Goal: Check status: Check status

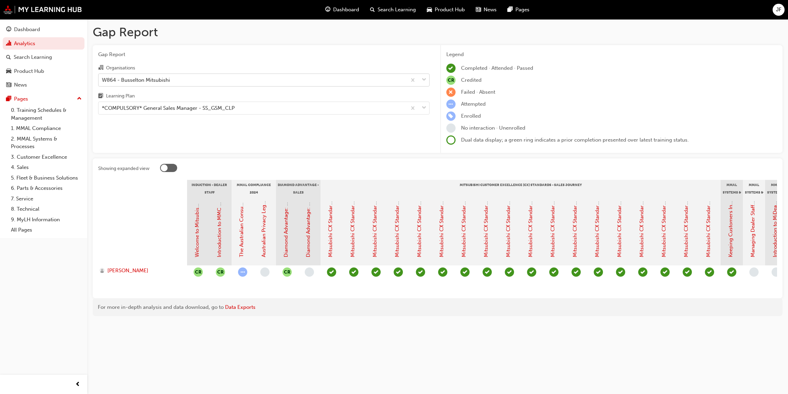
scroll to position [0, 299]
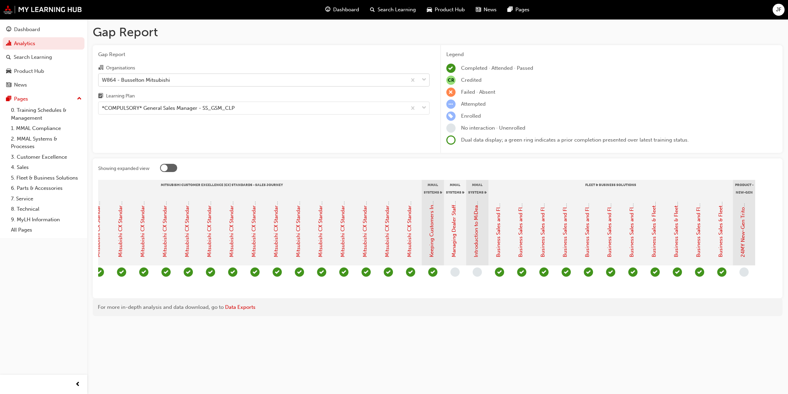
click at [420, 82] on div at bounding box center [418, 80] width 23 height 12
click at [103, 82] on input "Organisations W864 - Busselton Mitsubishi" at bounding box center [102, 80] width 1 height 6
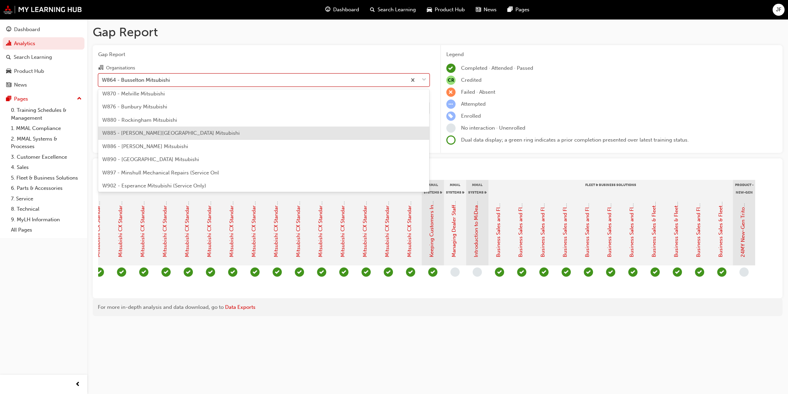
scroll to position [2388, 0]
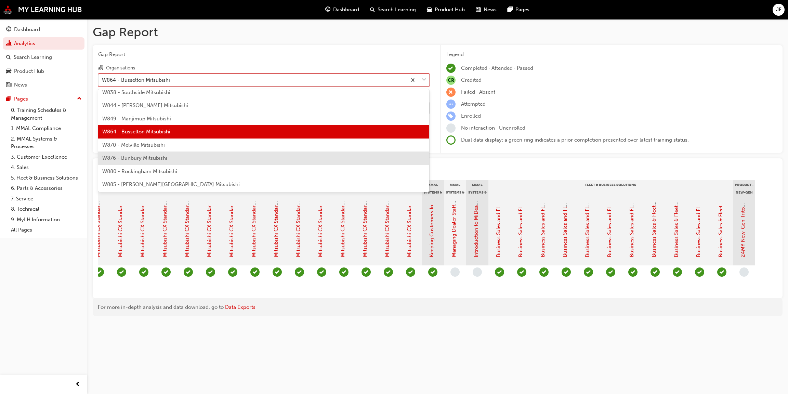
click at [136, 155] on span "W876 - Bunbury Mitsubishi" at bounding box center [134, 158] width 65 height 6
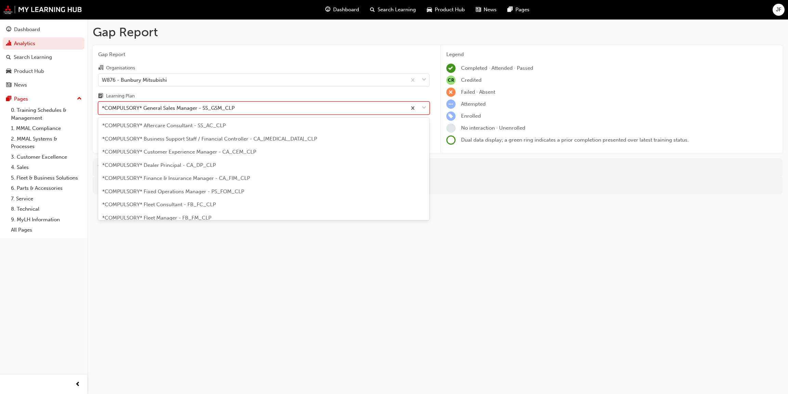
click at [426, 107] on div at bounding box center [418, 108] width 23 height 12
click at [103, 107] on input "Learning Plan option *COMPULSORY* General Sales Manager - SS_GSM_CLP, selected.…" at bounding box center [102, 108] width 1 height 6
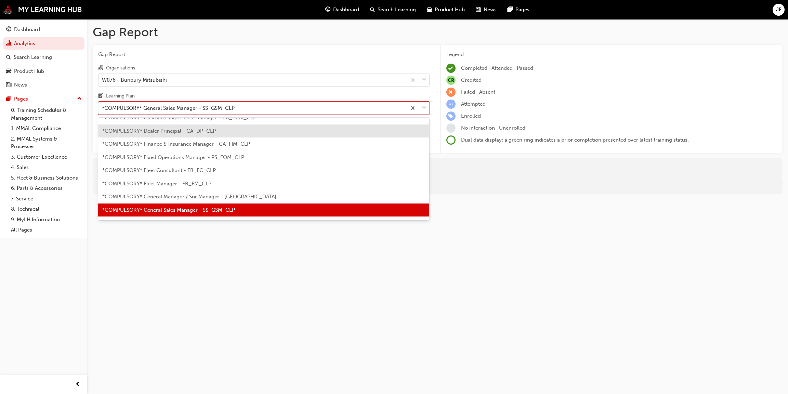
click at [152, 130] on span "*COMPULSORY* Dealer Principal - CA_DP_CLP" at bounding box center [159, 131] width 114 height 6
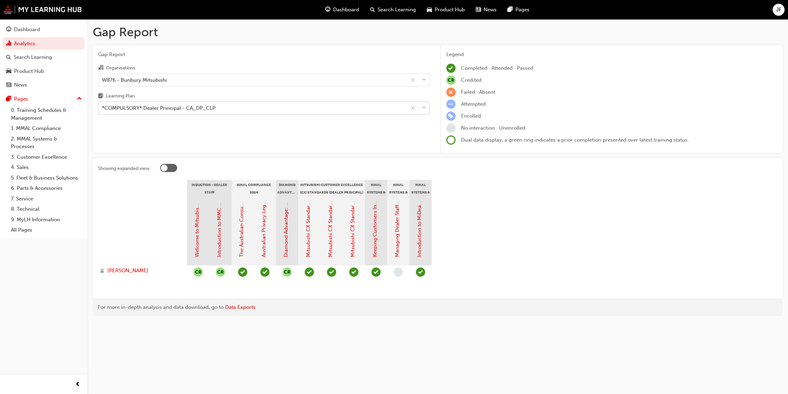
click at [420, 110] on div at bounding box center [418, 108] width 23 height 12
click at [103, 110] on input "Learning Plan *COMPULSORY* Dealer Principal - CA_DP_CLP" at bounding box center [102, 108] width 1 height 6
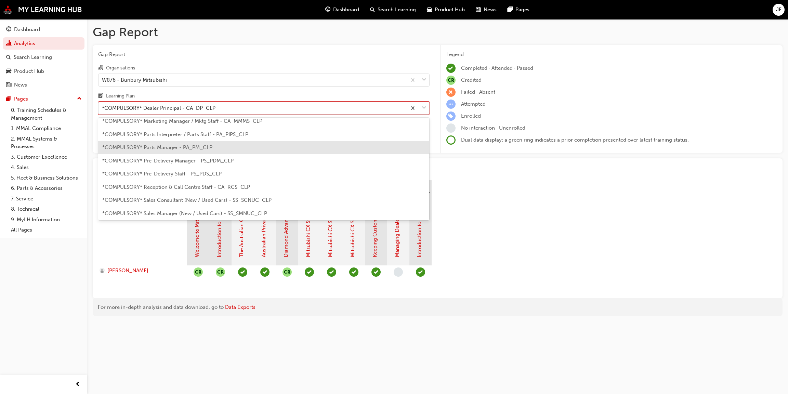
scroll to position [154, 0]
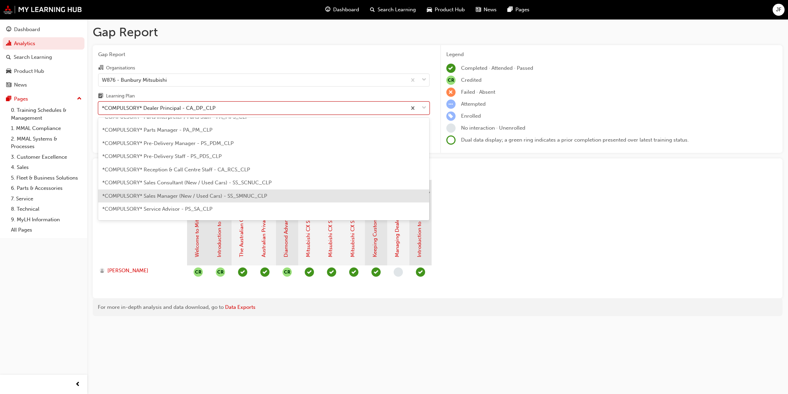
click at [175, 194] on span "*COMPULSORY* Sales Manager (New / Used Cars) - SS_SMNUC_CLP" at bounding box center [184, 196] width 165 height 6
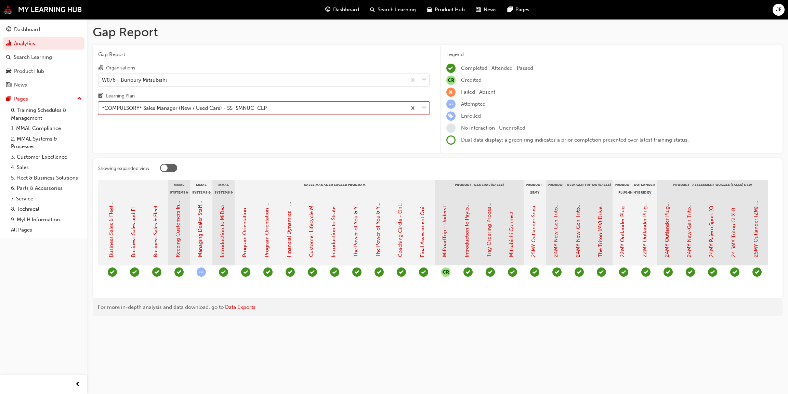
scroll to position [0, 832]
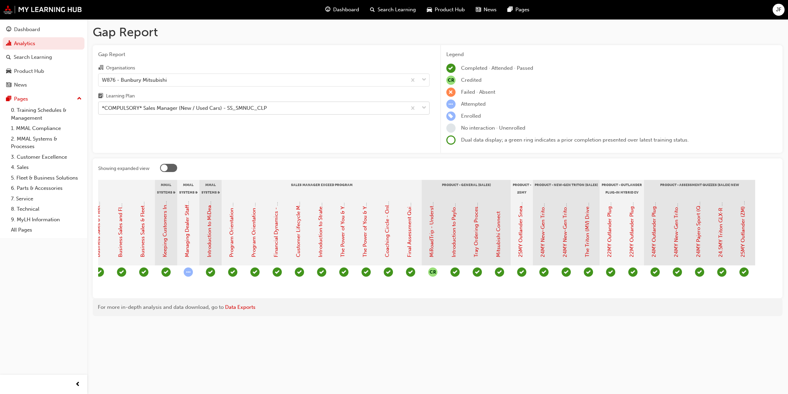
click at [423, 107] on span "down-icon" at bounding box center [424, 108] width 5 height 9
click at [103, 107] on input "Learning Plan *COMPULSORY* Sales Manager (New / Used Cars) - SS_SMNUC_CLP" at bounding box center [102, 108] width 1 height 6
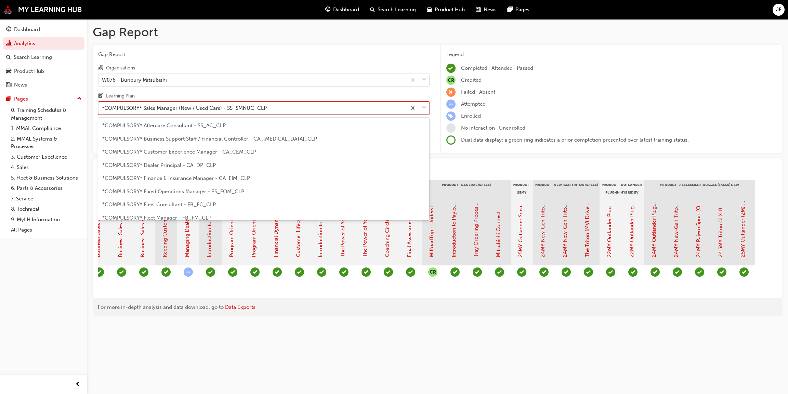
scroll to position [140, 0]
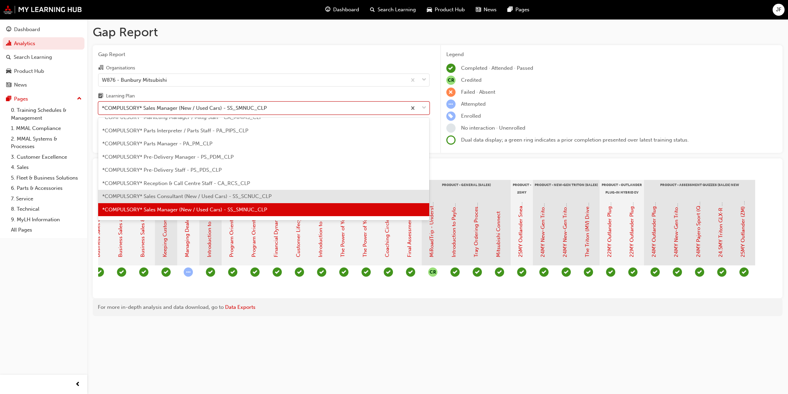
click at [172, 193] on span "*COMPULSORY* Sales Consultant (New / Used Cars) - SS_SCNUC_CLP" at bounding box center [186, 196] width 169 height 6
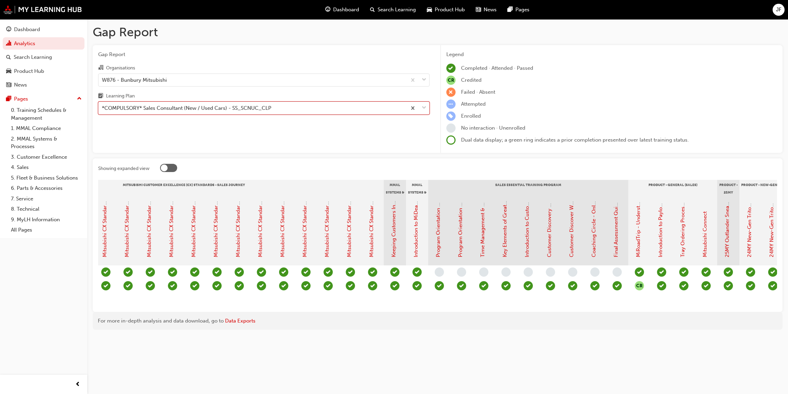
scroll to position [0, 543]
